Goal: Task Accomplishment & Management: Manage account settings

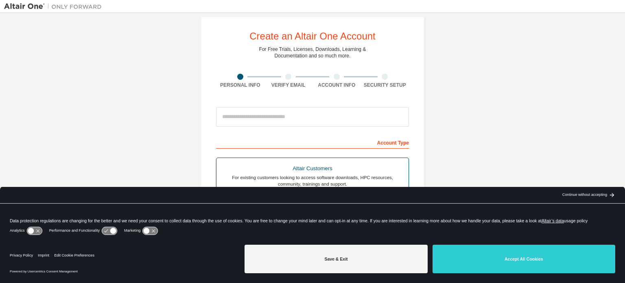
scroll to position [11, 0]
click at [289, 107] on input "email" at bounding box center [312, 117] width 193 height 20
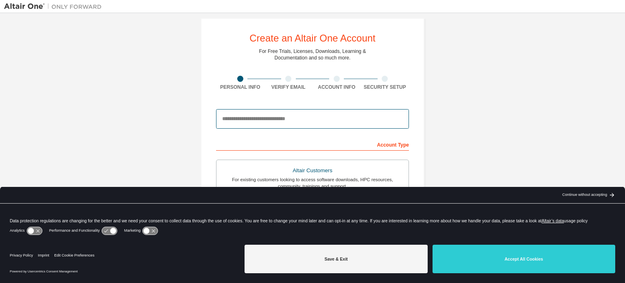
scroll to position [191, 0]
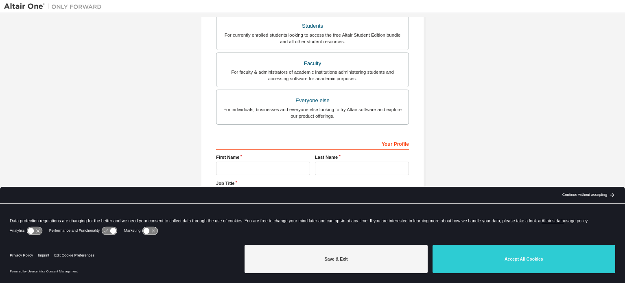
click at [168, 110] on div "Create an Altair One Account For Free Trials, Licenses, Downloads, Learning & D…" at bounding box center [312, 41] width 617 height 431
click at [324, 20] on div "Students" at bounding box center [312, 25] width 182 height 11
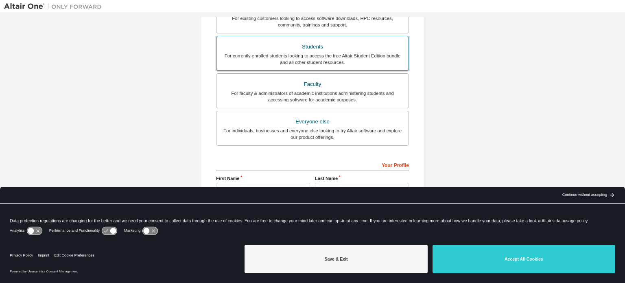
scroll to position [212, 0]
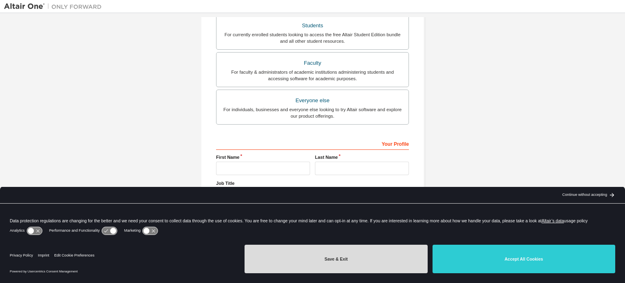
click at [344, 251] on button "Save & Exit" at bounding box center [336, 259] width 183 height 28
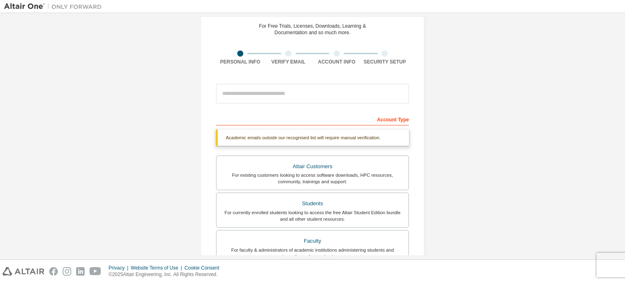
scroll to position [0, 0]
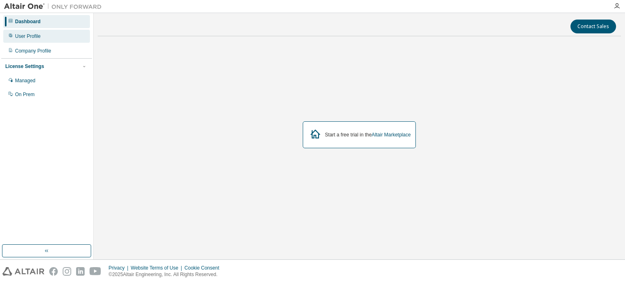
click at [40, 40] on div "User Profile" at bounding box center [46, 36] width 87 height 13
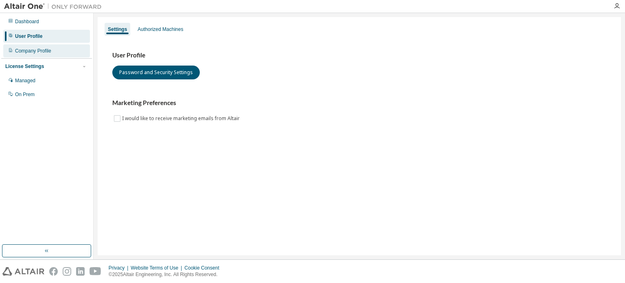
click at [37, 55] on div "Company Profile" at bounding box center [46, 50] width 87 height 13
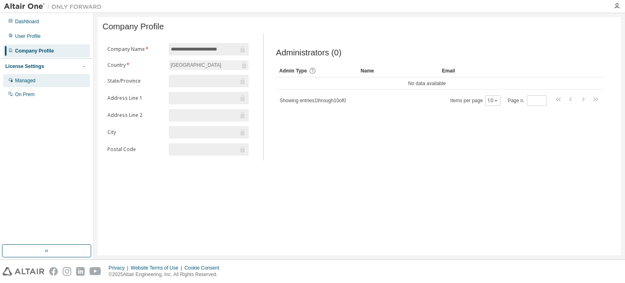
click at [45, 78] on div "Managed" at bounding box center [46, 80] width 87 height 13
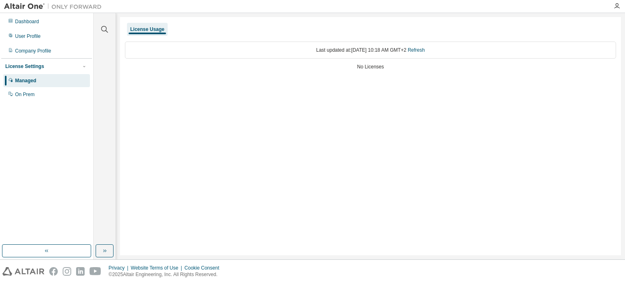
click at [45, 78] on div "Managed" at bounding box center [46, 80] width 87 height 13
click at [42, 91] on div "On Prem" at bounding box center [46, 94] width 87 height 13
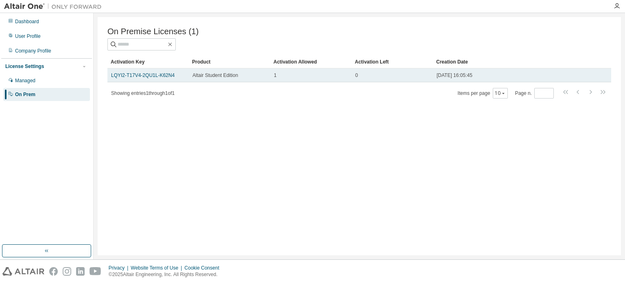
click at [149, 82] on td "LQYI2-T17V4-2QU1L-K62N4" at bounding box center [147, 75] width 81 height 14
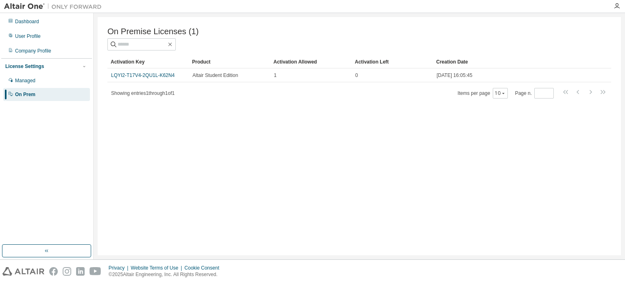
click at [155, 68] on div "Activation Key" at bounding box center [148, 61] width 75 height 13
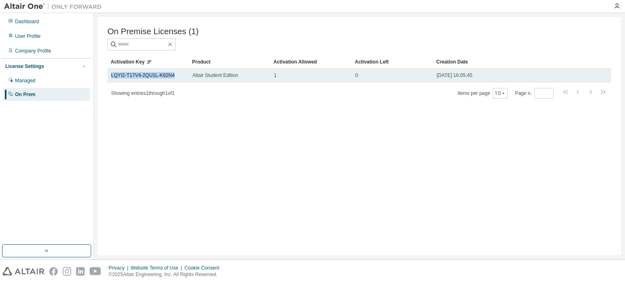
drag, startPoint x: 169, startPoint y: 77, endPoint x: 109, endPoint y: 77, distance: 59.4
click at [109, 77] on td "LQYI2-T17V4-2QU1L-K62N4" at bounding box center [147, 75] width 81 height 14
click at [109, 74] on td "LQYI2-T17V4-2QU1L-K62N4" at bounding box center [147, 75] width 81 height 14
click at [127, 78] on link "LQYI2-T17V4-2QU1L-K62N4" at bounding box center [142, 75] width 63 height 6
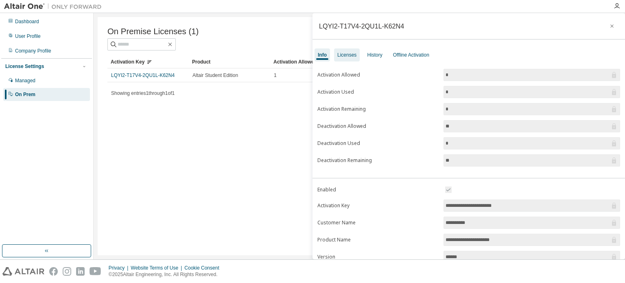
click at [340, 52] on div "Licenses" at bounding box center [346, 55] width 19 height 7
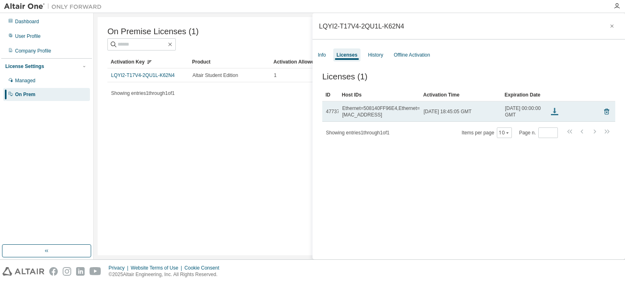
click at [555, 116] on icon at bounding box center [555, 112] width 10 height 10
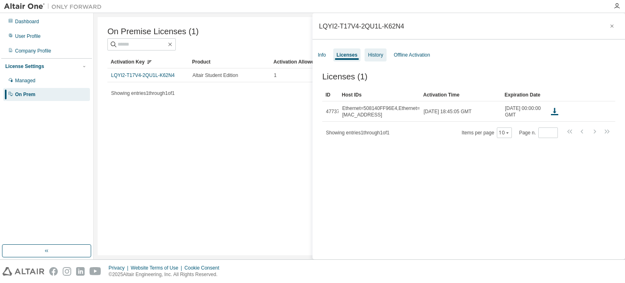
click at [369, 54] on div "History" at bounding box center [375, 55] width 15 height 7
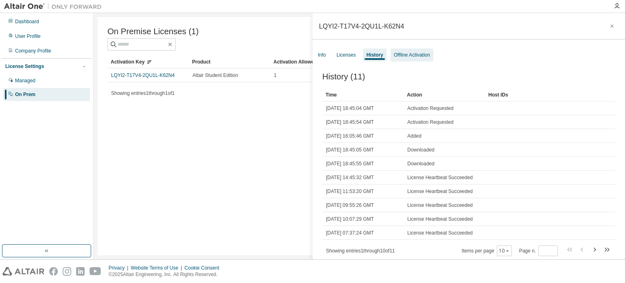
click at [402, 50] on div "Offline Activation" at bounding box center [412, 54] width 43 height 13
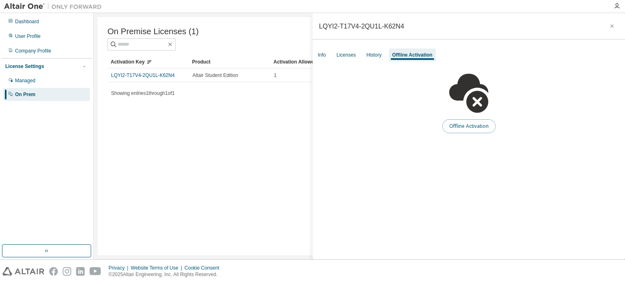
click at [465, 125] on button "Offline Activation" at bounding box center [468, 126] width 53 height 14
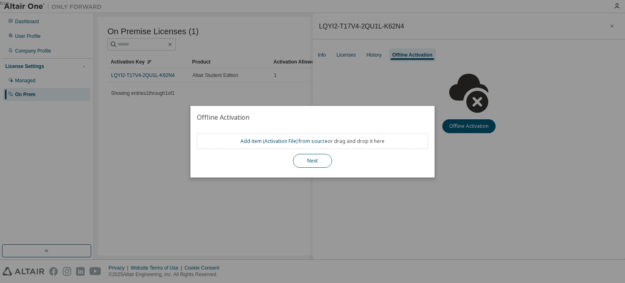
click at [317, 165] on button "Next" at bounding box center [312, 161] width 39 height 14
click at [315, 160] on button "Next" at bounding box center [312, 161] width 39 height 14
click at [329, 68] on div "true" at bounding box center [312, 141] width 625 height 283
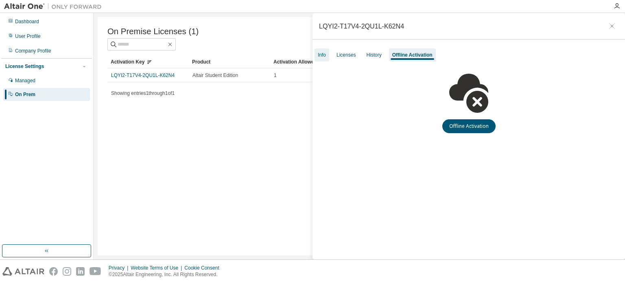
click at [320, 55] on div "Info" at bounding box center [322, 55] width 8 height 7
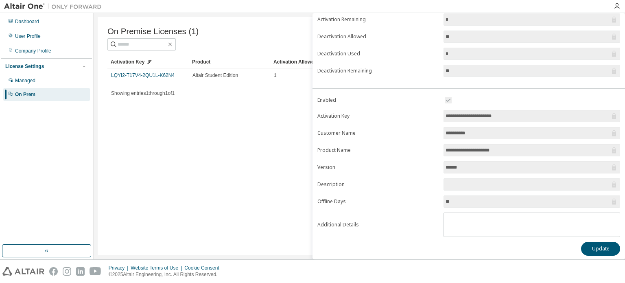
scroll to position [86, 0]
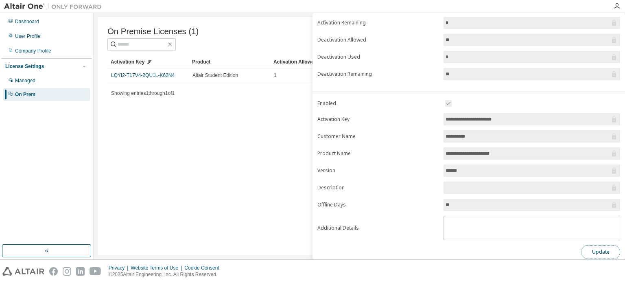
click at [588, 247] on button "Update" at bounding box center [600, 252] width 39 height 14
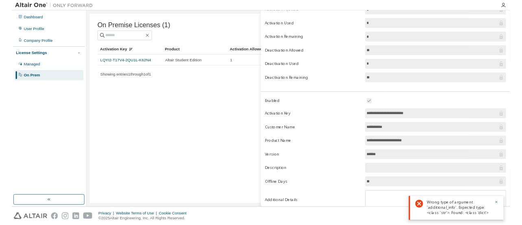
scroll to position [90, 0]
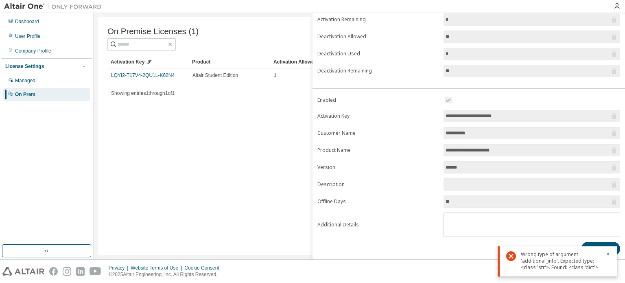
click at [211, 121] on div "On Premise Licenses (1) Clear Load Save Save As Field Operator Value Select fil…" at bounding box center [359, 136] width 523 height 238
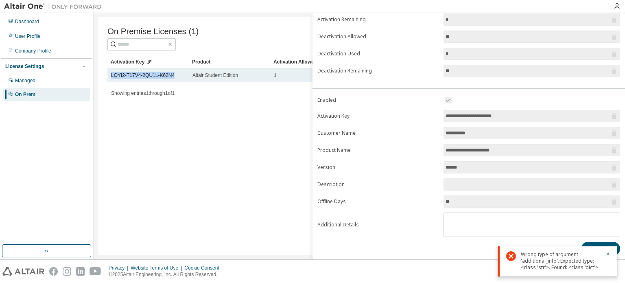
drag, startPoint x: 174, startPoint y: 77, endPoint x: 112, endPoint y: 73, distance: 62.8
click at [112, 73] on td "LQYI2-T17V4-2QU1L-K62N4" at bounding box center [147, 75] width 81 height 14
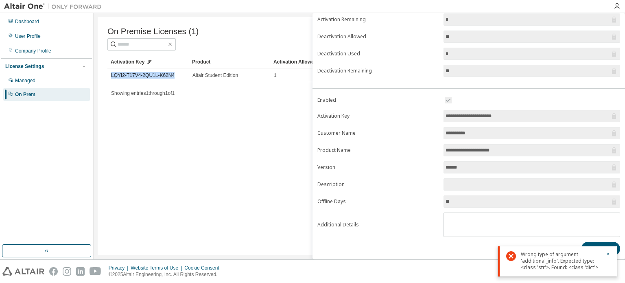
copy link "LQYI2-T17V4-2QU1L-K62N4"
click at [607, 254] on icon "button" at bounding box center [608, 254] width 3 height 3
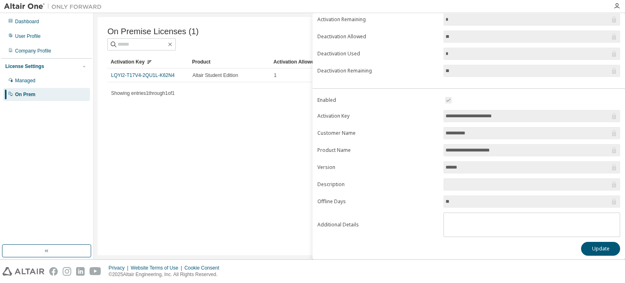
click at [262, 101] on div "On Premise Licenses (1) Clear Load Save Save As Field Operator Value Select fil…" at bounding box center [359, 136] width 523 height 238
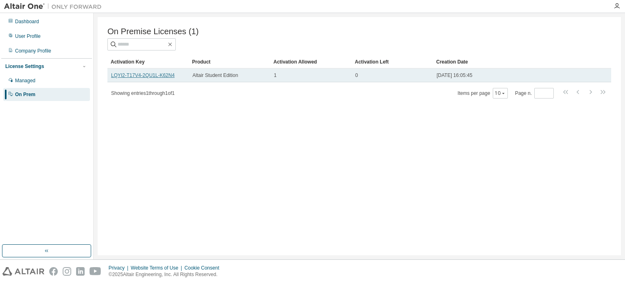
click at [166, 77] on link "LQYI2-T17V4-2QU1L-K62N4" at bounding box center [142, 75] width 63 height 6
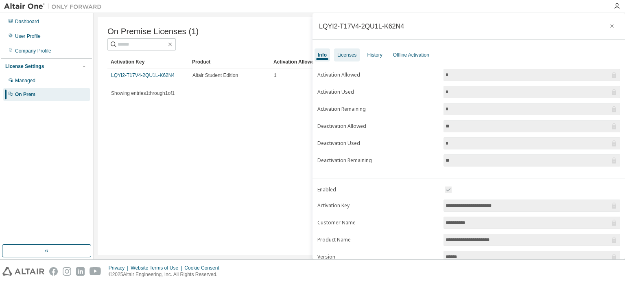
click at [342, 55] on div "Licenses" at bounding box center [346, 55] width 19 height 7
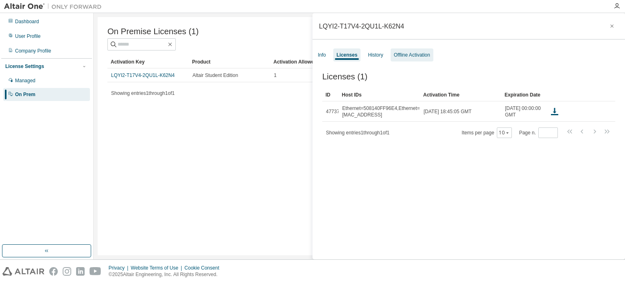
click at [404, 54] on div "Offline Activation" at bounding box center [412, 55] width 36 height 7
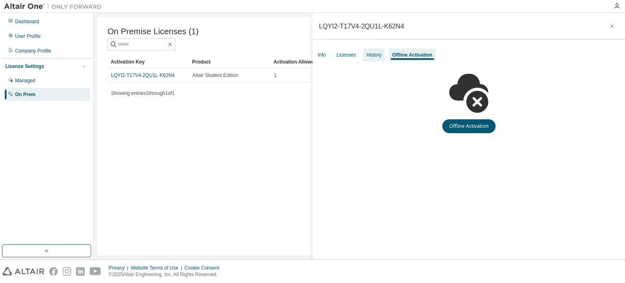
click at [370, 59] on div "History" at bounding box center [374, 54] width 22 height 13
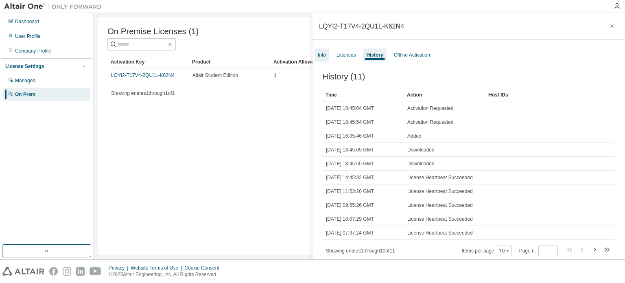
click at [328, 57] on div "Info" at bounding box center [322, 54] width 15 height 13
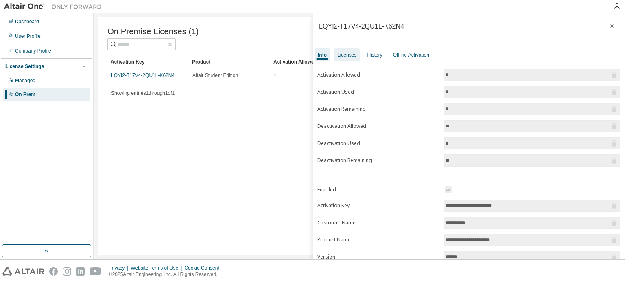
click at [350, 50] on div "Licenses" at bounding box center [347, 54] width 26 height 13
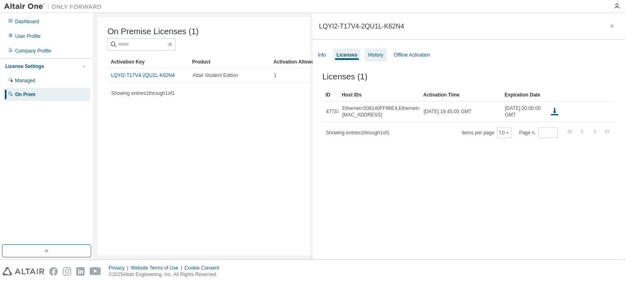
click at [370, 54] on div "History" at bounding box center [375, 55] width 15 height 7
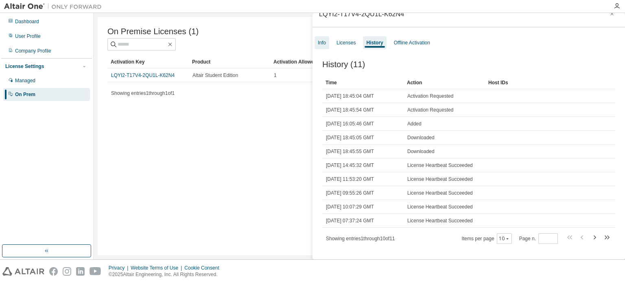
click at [321, 42] on div "Info" at bounding box center [322, 42] width 8 height 7
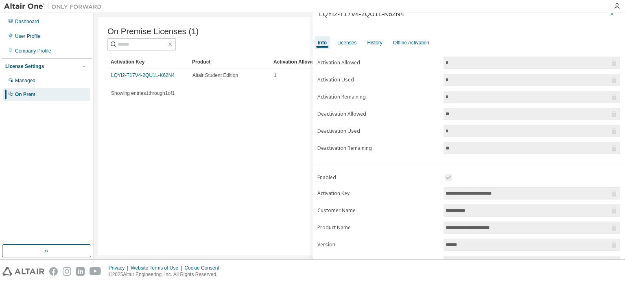
click at [609, 13] on icon "button" at bounding box center [612, 14] width 6 height 7
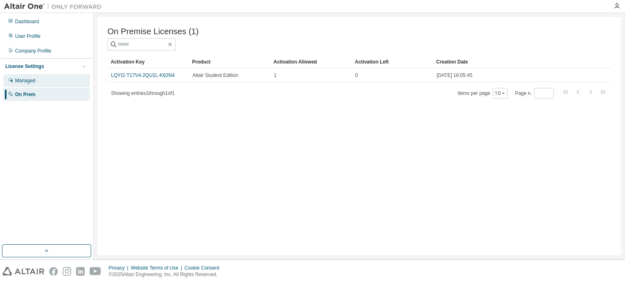
click at [49, 83] on div "Managed" at bounding box center [46, 80] width 87 height 13
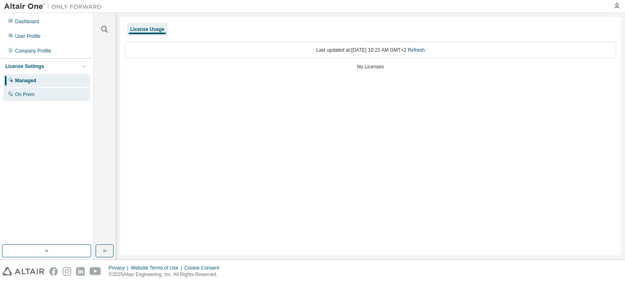
click at [33, 101] on div "On Prem" at bounding box center [46, 94] width 87 height 13
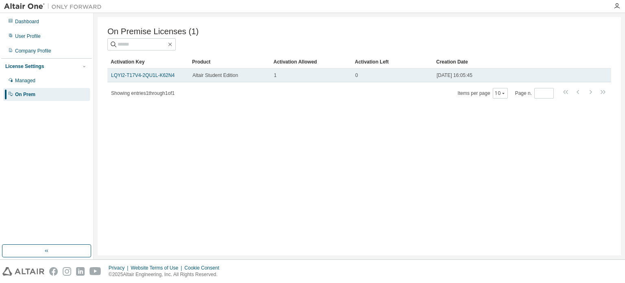
click at [190, 79] on td "Altair Student Edition" at bounding box center [229, 75] width 81 height 14
click at [155, 76] on link "LQYI2-T17V4-2QU1L-K62N4" at bounding box center [142, 75] width 63 height 6
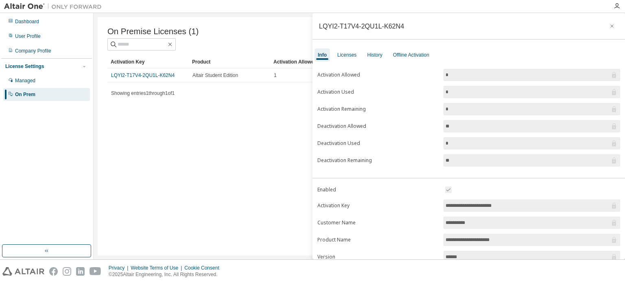
click at [486, 139] on input "*" at bounding box center [528, 143] width 164 height 8
click at [347, 50] on div "Licenses" at bounding box center [347, 54] width 26 height 13
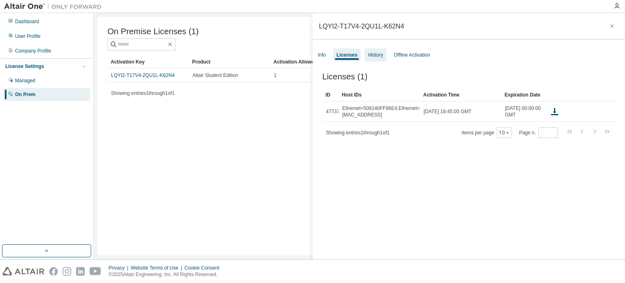
click at [371, 55] on div "History" at bounding box center [375, 55] width 15 height 7
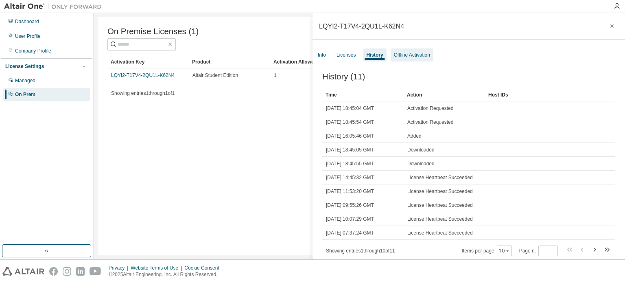
click at [399, 53] on div "Offline Activation" at bounding box center [412, 55] width 36 height 7
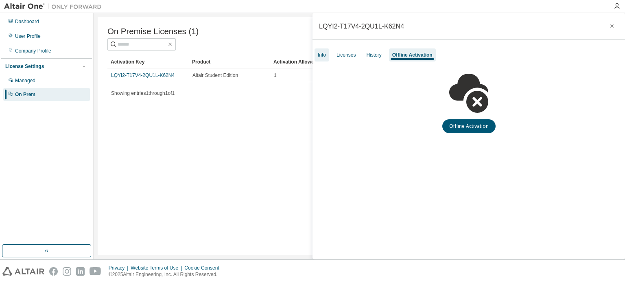
click at [319, 56] on div "Info" at bounding box center [322, 55] width 8 height 7
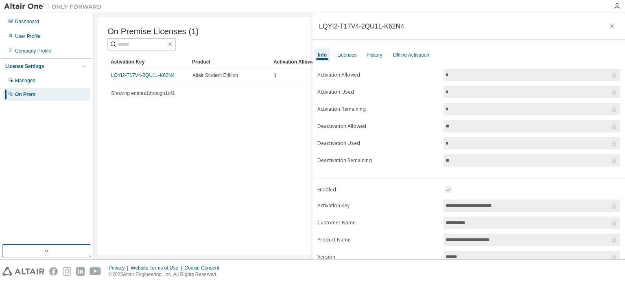
click at [609, 28] on icon "button" at bounding box center [612, 26] width 6 height 7
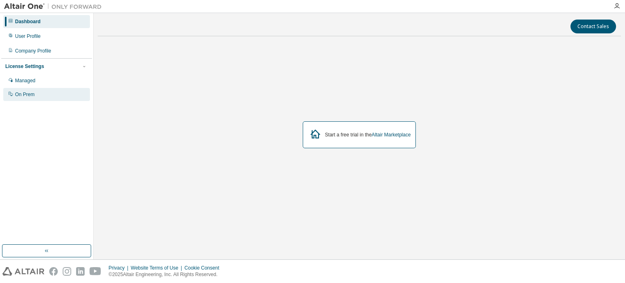
click at [24, 98] on div "On Prem" at bounding box center [46, 94] width 87 height 13
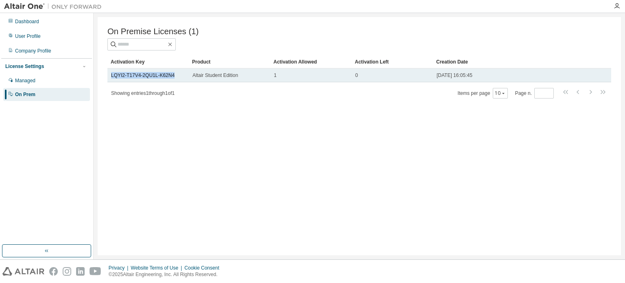
drag, startPoint x: 180, startPoint y: 78, endPoint x: 109, endPoint y: 79, distance: 71.2
click at [109, 79] on td "LQYI2-T17V4-2QU1L-K62N4" at bounding box center [147, 75] width 81 height 14
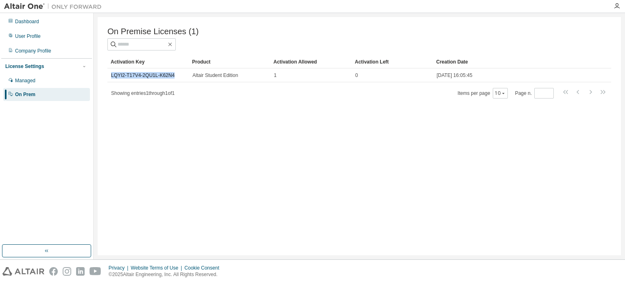
copy link "LQYI2-T17V4-2QU1L-K62N4"
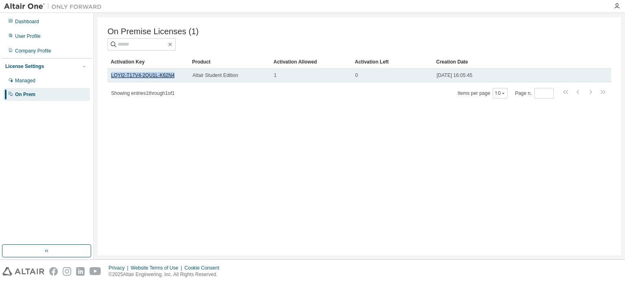
click at [149, 76] on link "LQYI2-T17V4-2QU1L-K62N4" at bounding box center [142, 75] width 63 height 6
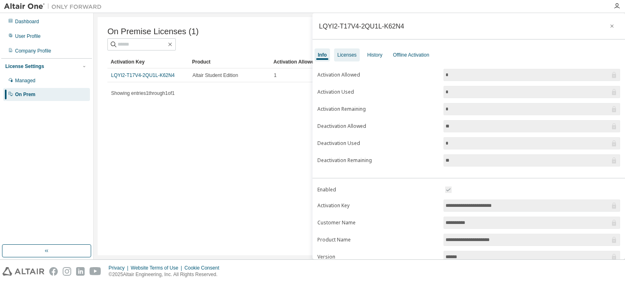
click at [348, 55] on div "Licenses" at bounding box center [346, 55] width 19 height 7
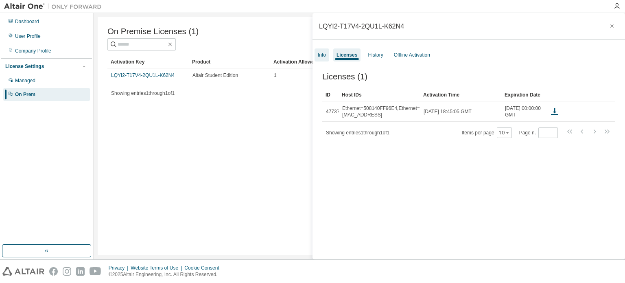
click at [315, 50] on div "Info" at bounding box center [322, 54] width 15 height 13
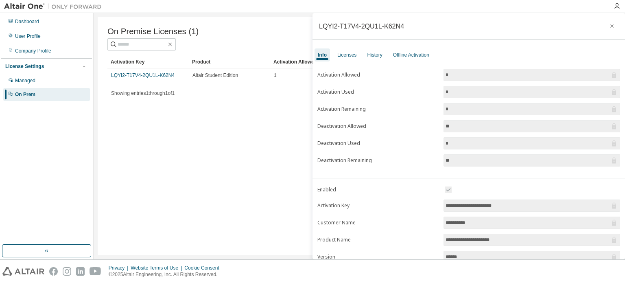
click at [152, 171] on div "On Premise Licenses (1) Clear Load Save Save As Field Operator Value Select fil…" at bounding box center [359, 136] width 523 height 238
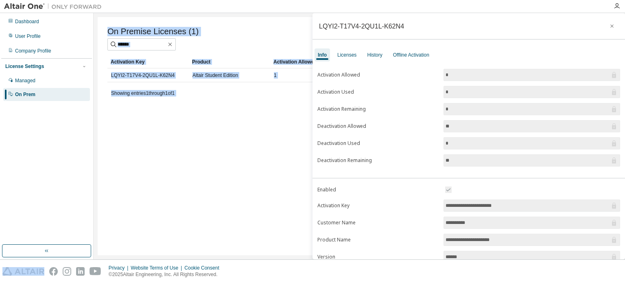
click at [152, 171] on div "On Premise Licenses (1) Clear Load Save Save As Field Operator Value Select fil…" at bounding box center [359, 136] width 523 height 238
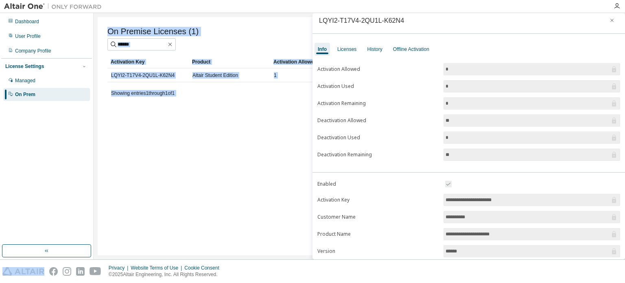
scroll to position [7, 0]
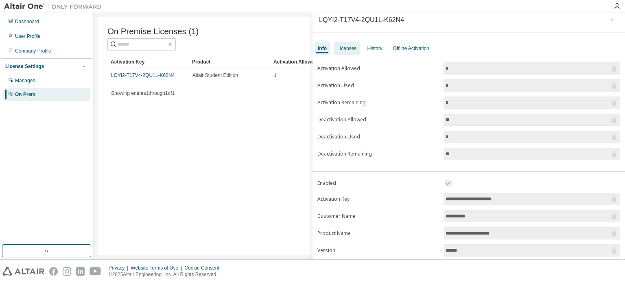
click at [349, 46] on div "Licenses" at bounding box center [346, 48] width 19 height 7
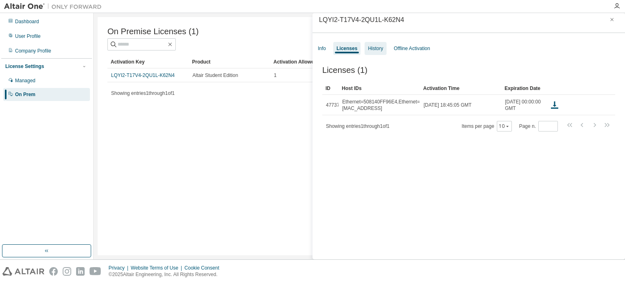
click at [374, 48] on div "History" at bounding box center [375, 48] width 15 height 7
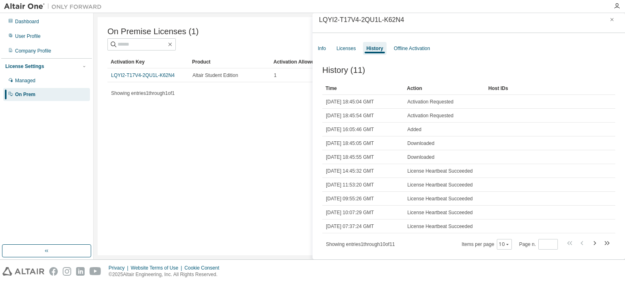
scroll to position [7, 0]
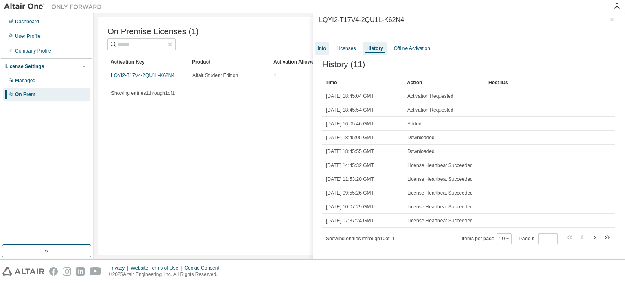
click at [322, 47] on div "Info" at bounding box center [322, 48] width 8 height 7
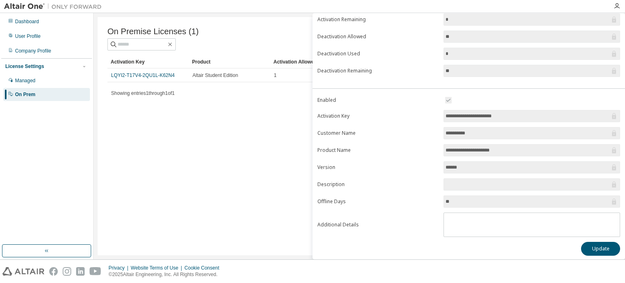
scroll to position [0, 0]
